Goal: Find specific page/section: Find specific page/section

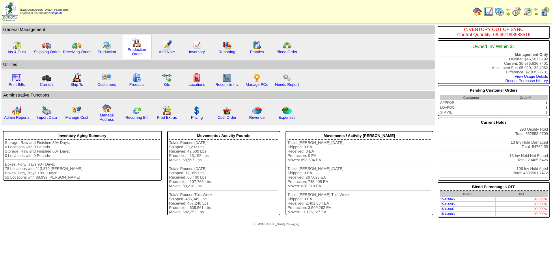
click at [143, 45] on div "Production Order" at bounding box center [136, 47] width 29 height 24
click at [108, 48] on img at bounding box center [106, 44] width 9 height 9
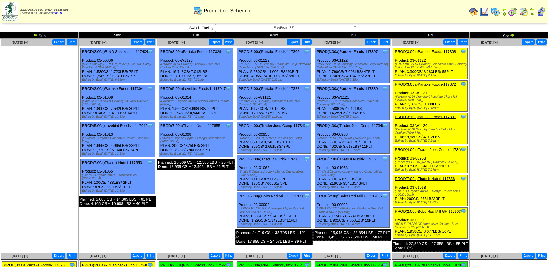
click at [35, 125] on ul at bounding box center [39, 89] width 77 height 87
click at [524, 12] on img at bounding box center [523, 11] width 9 height 9
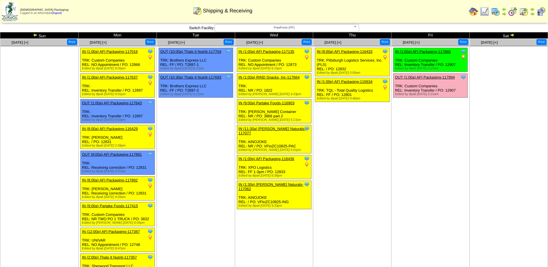
click at [394, 160] on td "Oct 10 [+] Print Clone Item IN (1:00a) AFI Packaging-117880 AFI Packaging Sched…" at bounding box center [430, 172] width 78 height 267
click at [39, 35] on td "Sun" at bounding box center [39, 35] width 78 height 6
click at [36, 35] on img at bounding box center [35, 35] width 5 height 5
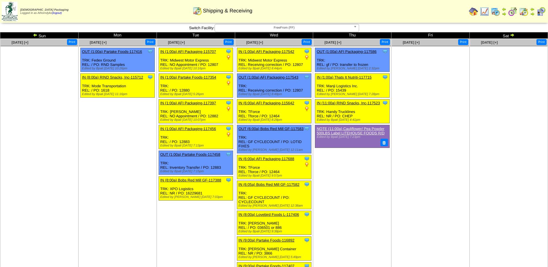
click at [446, 223] on td "Oct 03 [+] Print" at bounding box center [430, 230] width 78 height 382
click at [35, 35] on img at bounding box center [35, 35] width 5 height 5
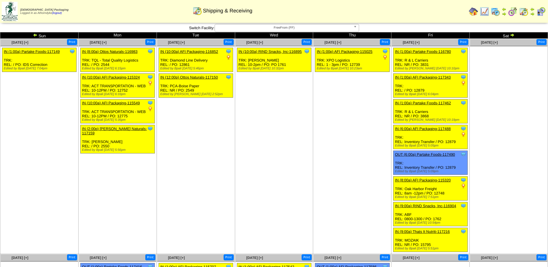
click at [514, 34] on img at bounding box center [512, 35] width 5 height 5
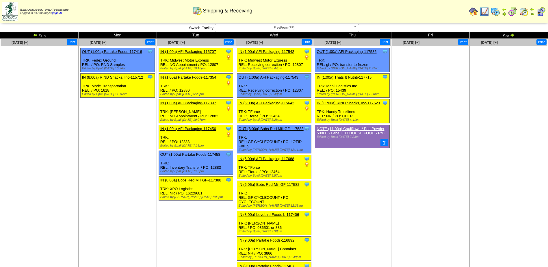
click at [512, 34] on img at bounding box center [512, 35] width 5 height 5
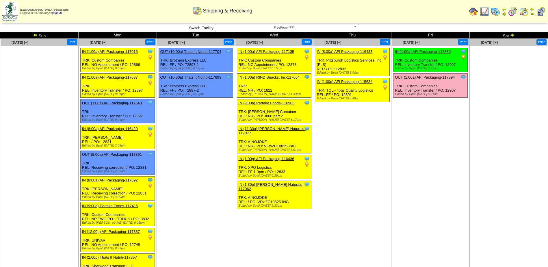
click at [474, 148] on td "[DATE] [+] Print" at bounding box center [509, 172] width 78 height 267
click at [33, 34] on img at bounding box center [35, 35] width 5 height 5
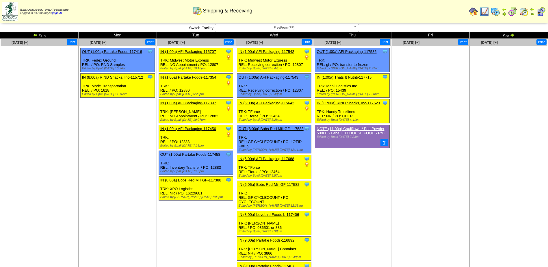
click at [32, 36] on td "Sun" at bounding box center [39, 35] width 78 height 6
click at [37, 33] on img at bounding box center [35, 35] width 5 height 5
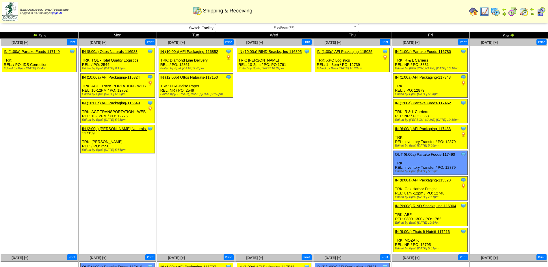
click at [497, 99] on ul at bounding box center [508, 89] width 77 height 87
click at [511, 35] on img at bounding box center [512, 35] width 5 height 5
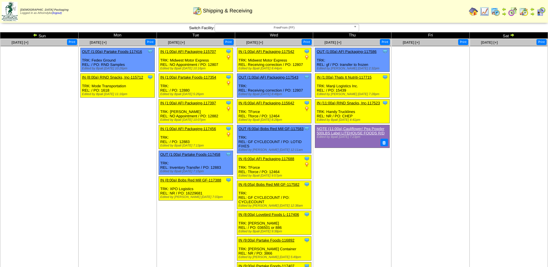
click at [511, 35] on img at bounding box center [512, 35] width 5 height 5
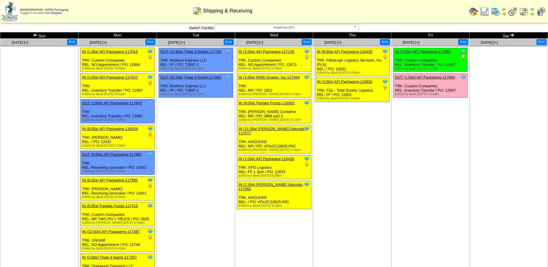
click at [512, 107] on ul at bounding box center [508, 89] width 77 height 87
click at [513, 34] on img at bounding box center [512, 35] width 5 height 5
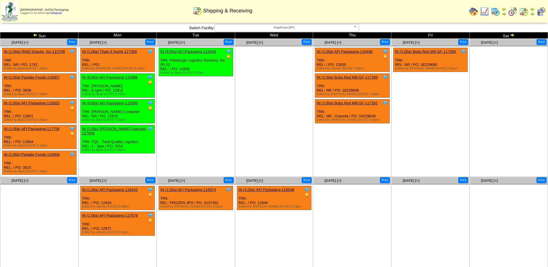
click at [261, 126] on ul at bounding box center [273, 89] width 77 height 87
